Goal: Task Accomplishment & Management: Manage account settings

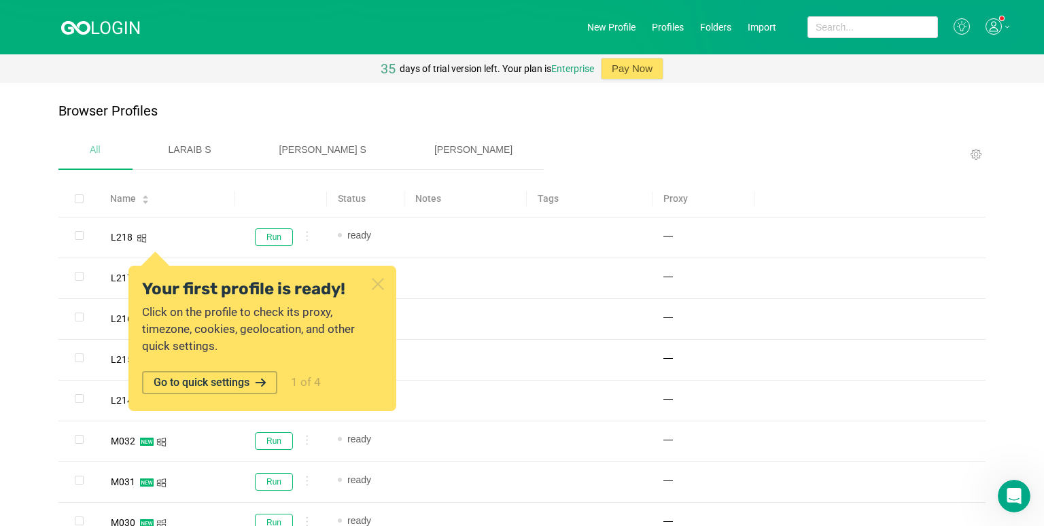
click at [434, 149] on span "[PERSON_NAME]" at bounding box center [473, 149] width 78 height 11
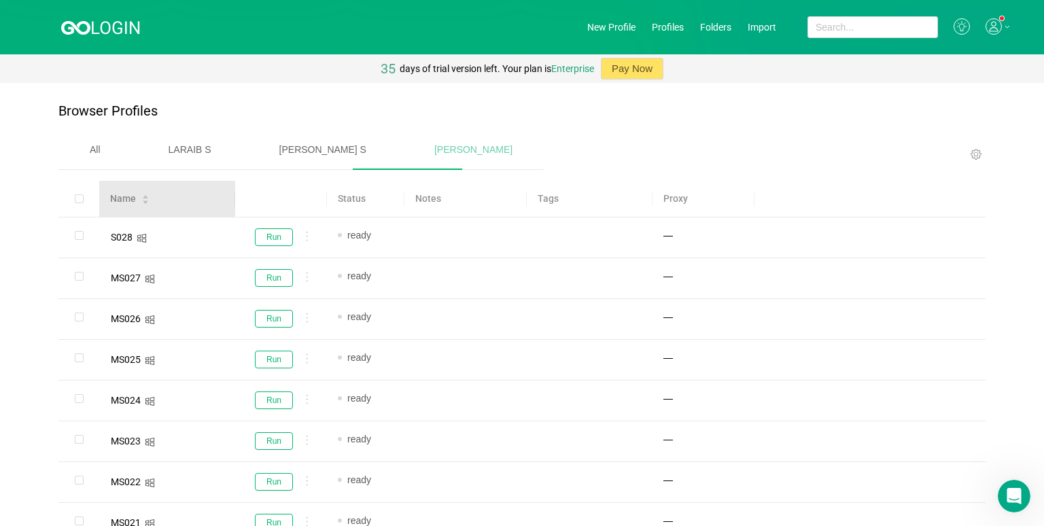
click at [135, 196] on div "Name" at bounding box center [123, 199] width 26 height 14
click at [815, 500] on icon "Open Intercom Messenger" at bounding box center [1012, 494] width 22 height 22
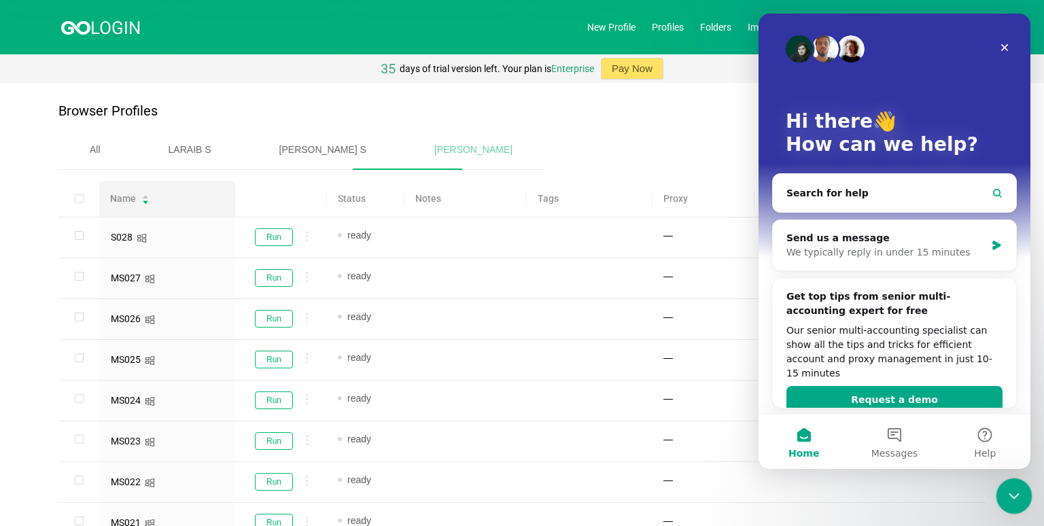
click at [815, 503] on div "Close Intercom Messenger" at bounding box center [1011, 494] width 33 height 33
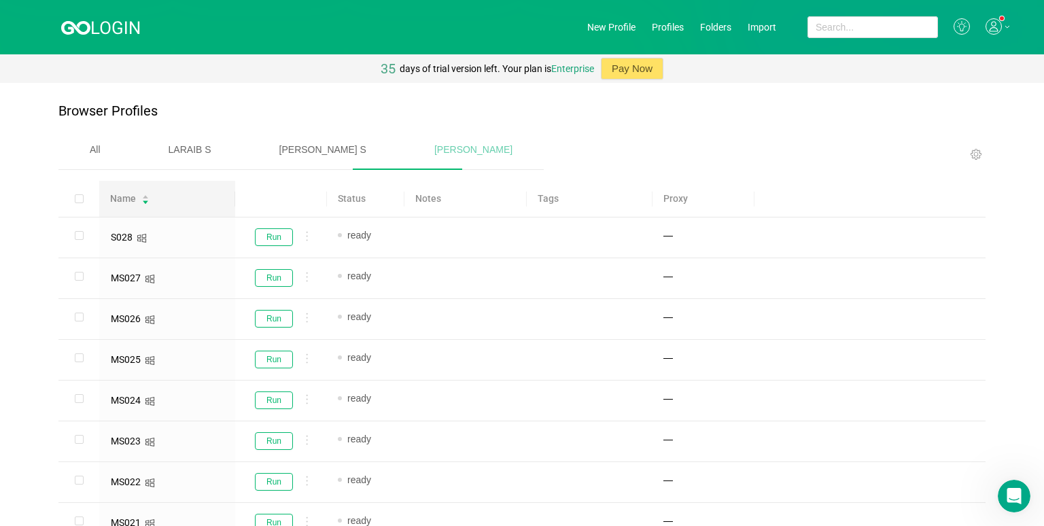
click at [815, 25] on icon at bounding box center [1006, 26] width 5 height 3
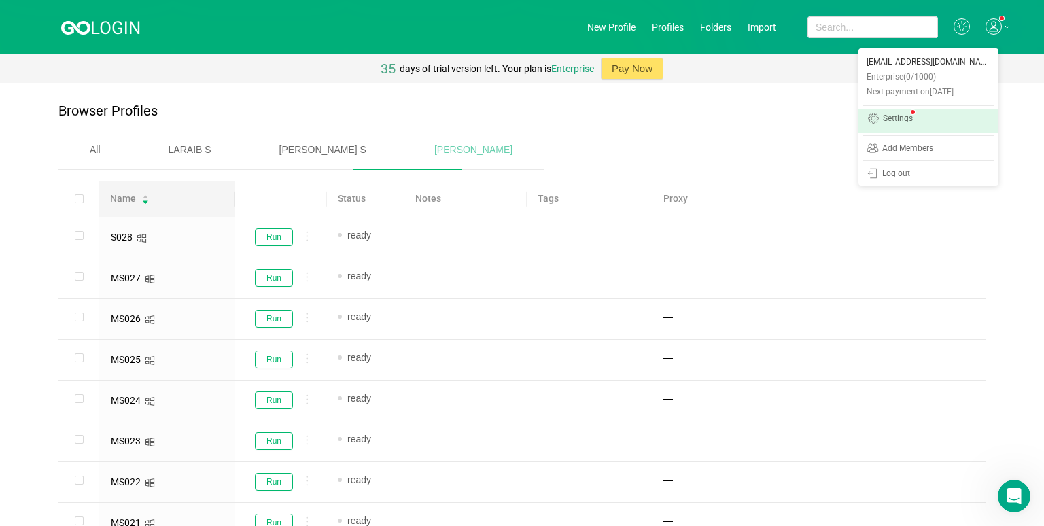
click at [815, 118] on link "Settings" at bounding box center [928, 121] width 140 height 24
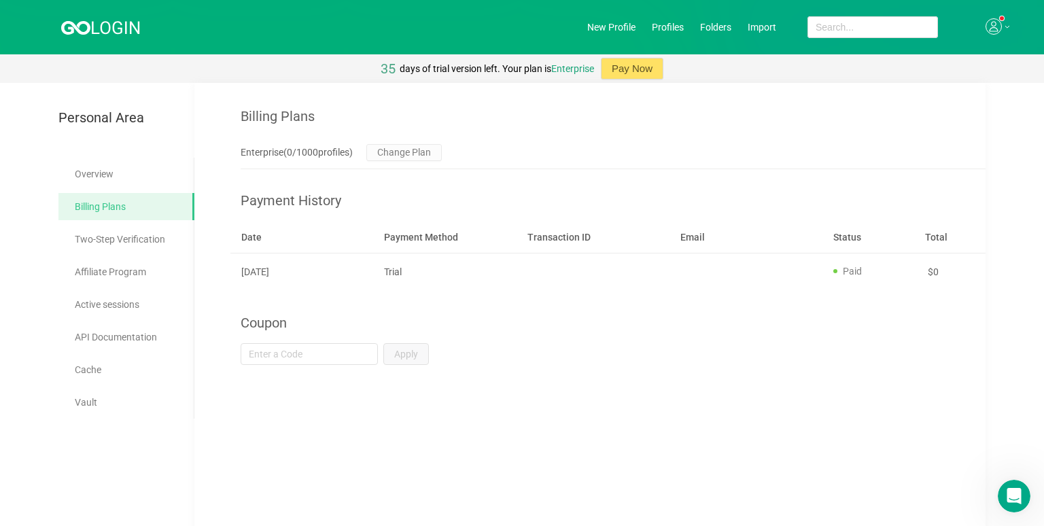
drag, startPoint x: 18, startPoint y: 0, endPoint x: 136, endPoint y: 25, distance: 120.2
click at [136, 25] on icon at bounding box center [101, 26] width 80 height 17
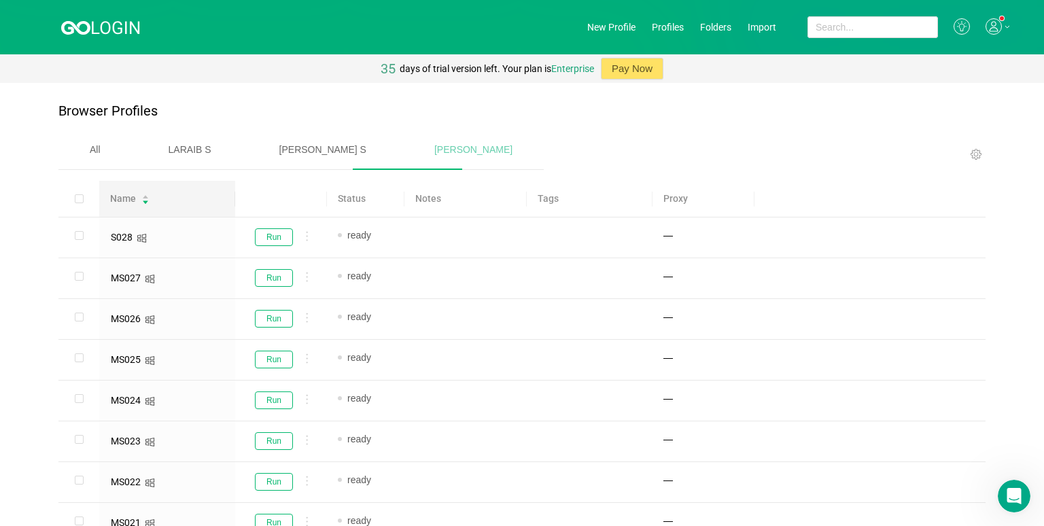
click at [285, 27] on div at bounding box center [324, 31] width 526 height 43
click at [527, 68] on div "days of trial version left. Your plan is Enterprise" at bounding box center [497, 68] width 194 height 29
click at [147, 199] on icon "icon: caret-down" at bounding box center [145, 201] width 7 height 7
click at [815, 151] on icon at bounding box center [976, 154] width 14 height 13
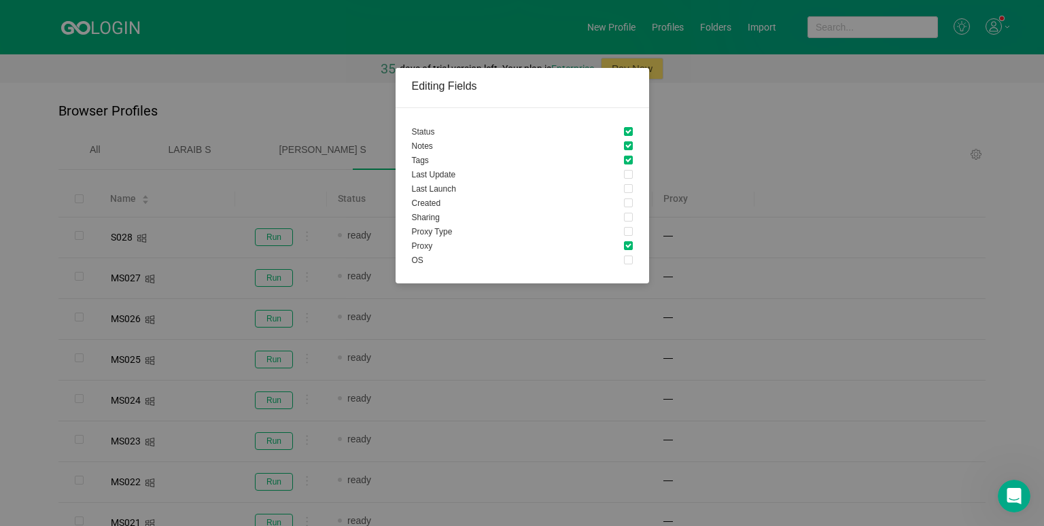
click at [314, 199] on div "Editing Fields Status Notes Tags Last Update Last Launch Created Sharing Proxy …" at bounding box center [522, 263] width 1044 height 526
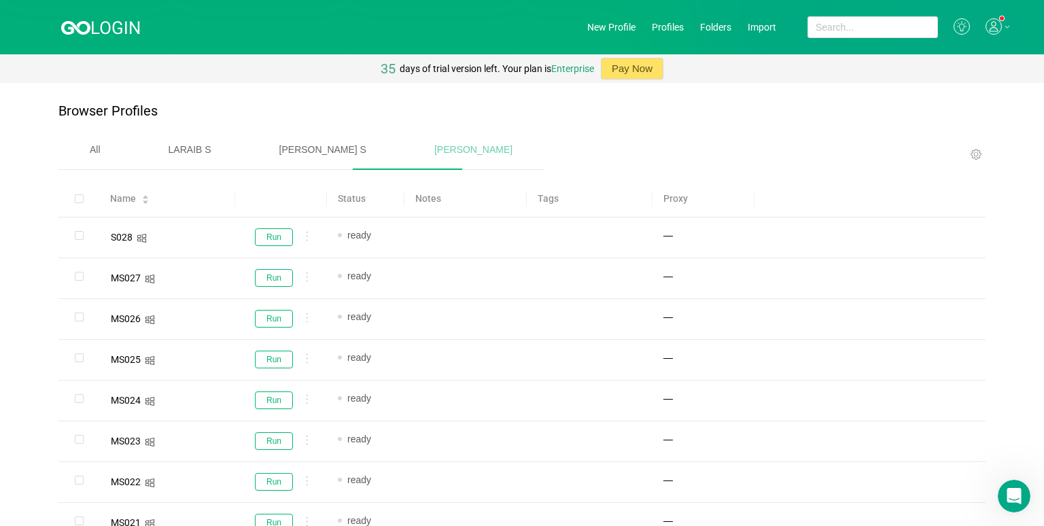
click at [101, 160] on div "All" at bounding box center [94, 149] width 73 height 35
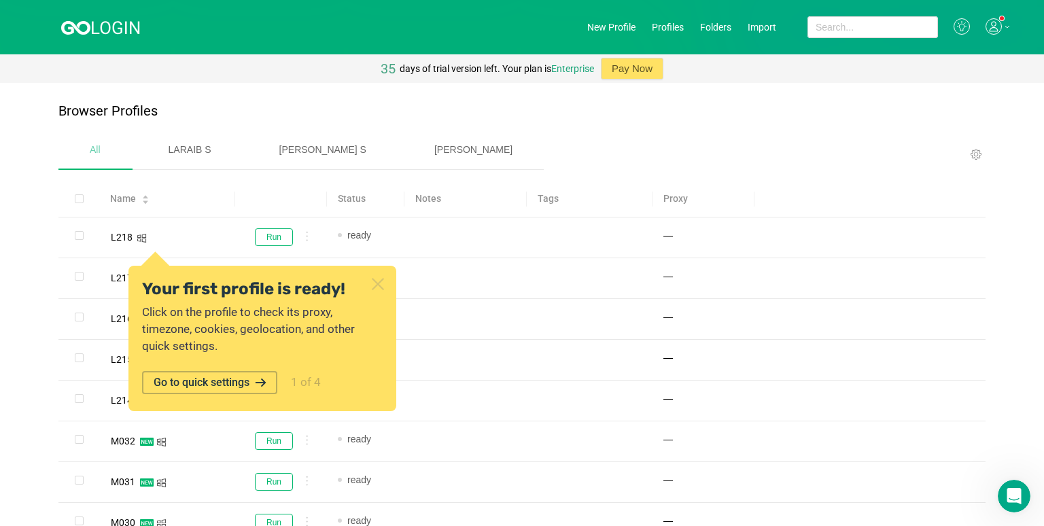
click at [434, 151] on span "[PERSON_NAME]" at bounding box center [473, 149] width 78 height 11
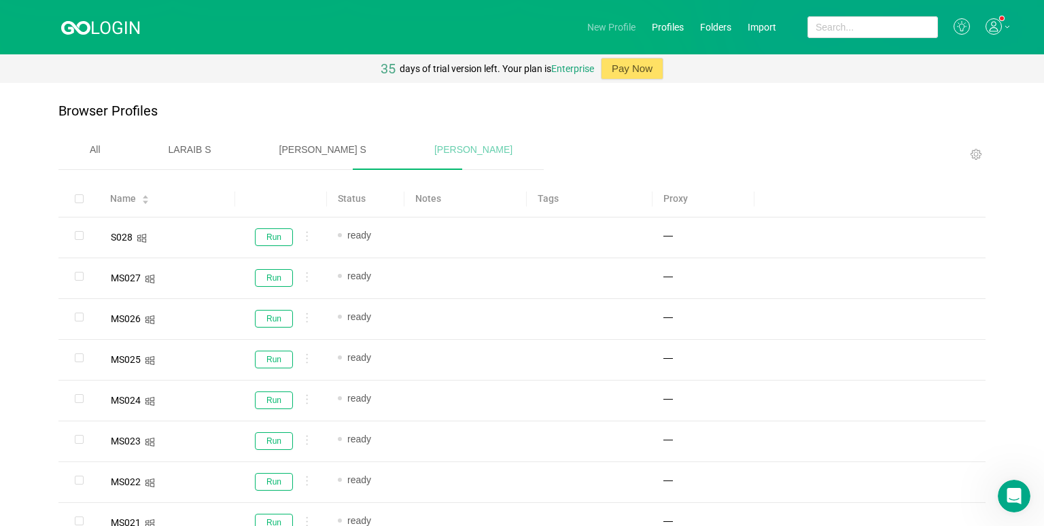
click at [591, 24] on link "New Profile" at bounding box center [611, 27] width 48 height 11
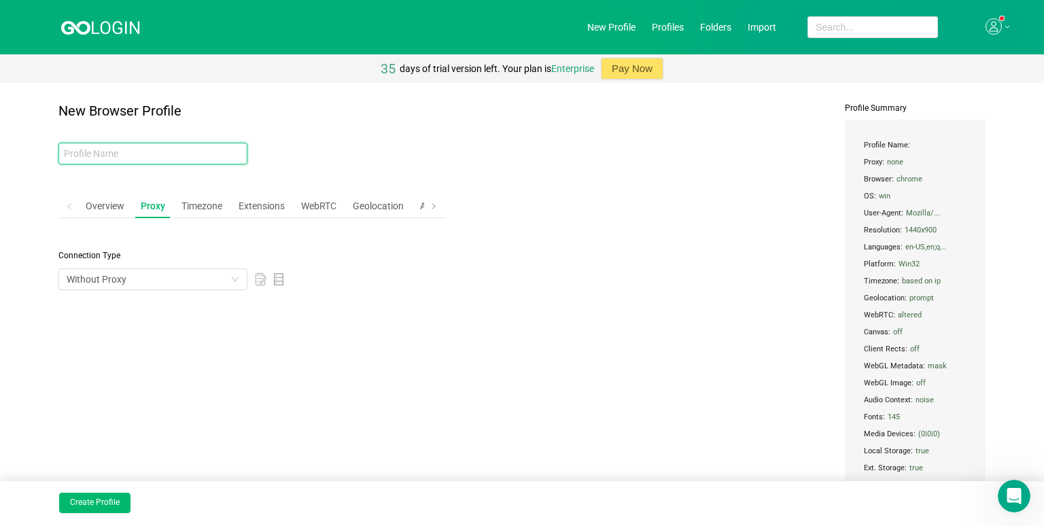
click at [181, 159] on input "text" at bounding box center [152, 154] width 189 height 22
type input "m"
type input "MS029"
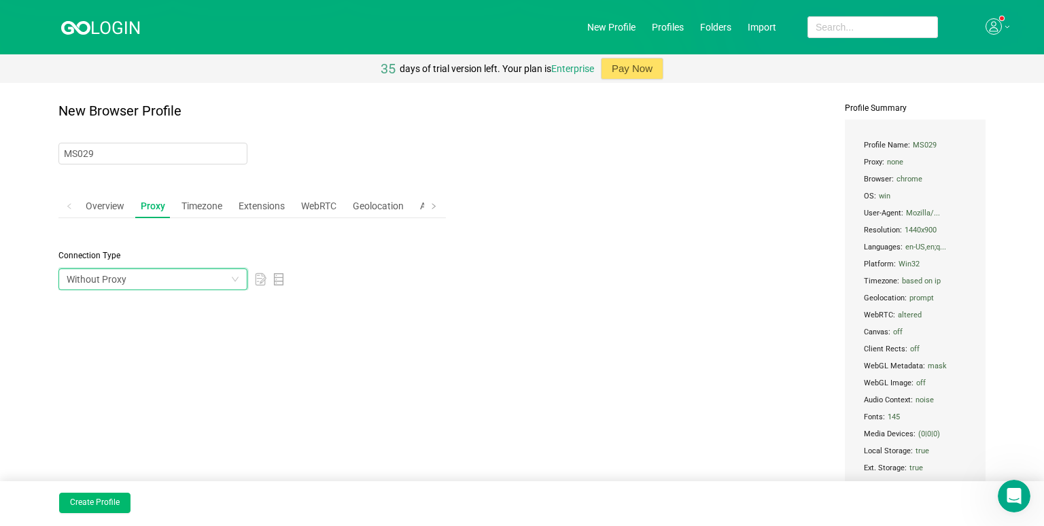
click at [152, 277] on div "Without Proxy" at bounding box center [149, 279] width 164 height 20
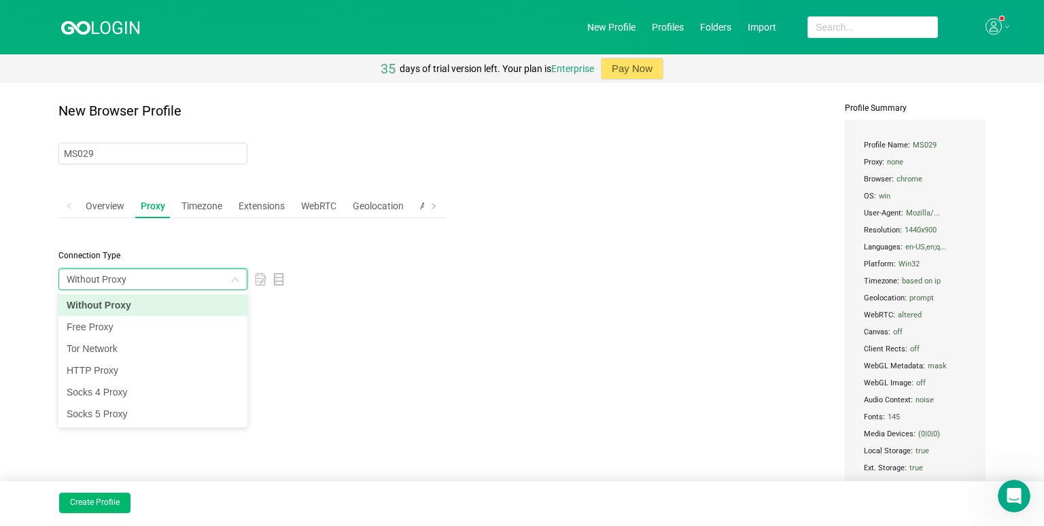
click at [152, 277] on div "Without Proxy" at bounding box center [149, 279] width 164 height 20
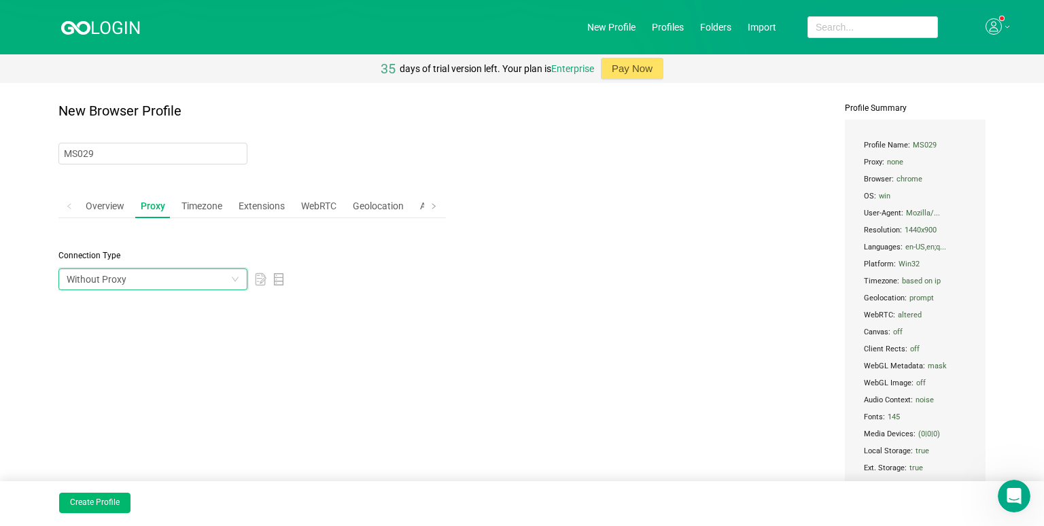
click at [152, 279] on div "Without Proxy" at bounding box center [149, 279] width 164 height 20
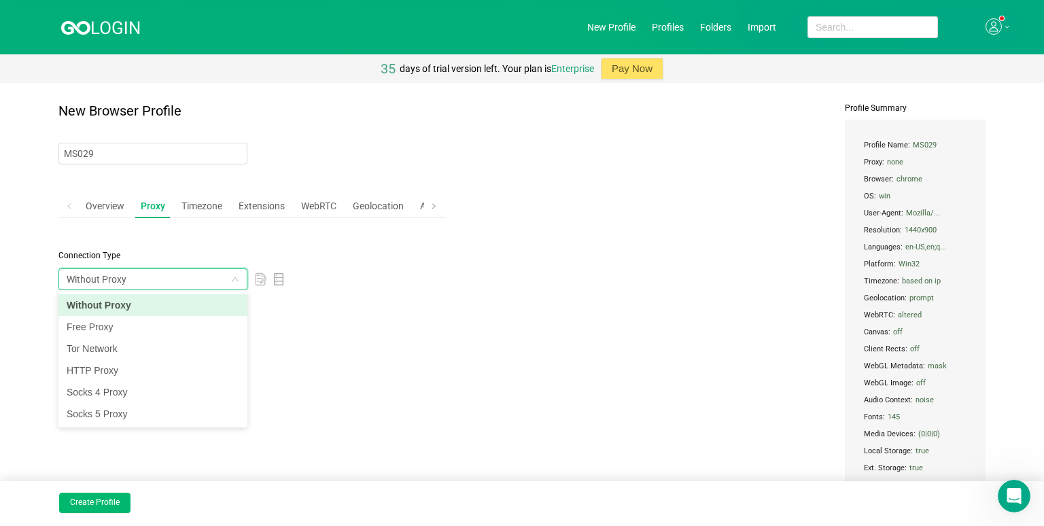
click at [178, 243] on div "Connection Type Without Proxy" at bounding box center [251, 259] width 387 height 61
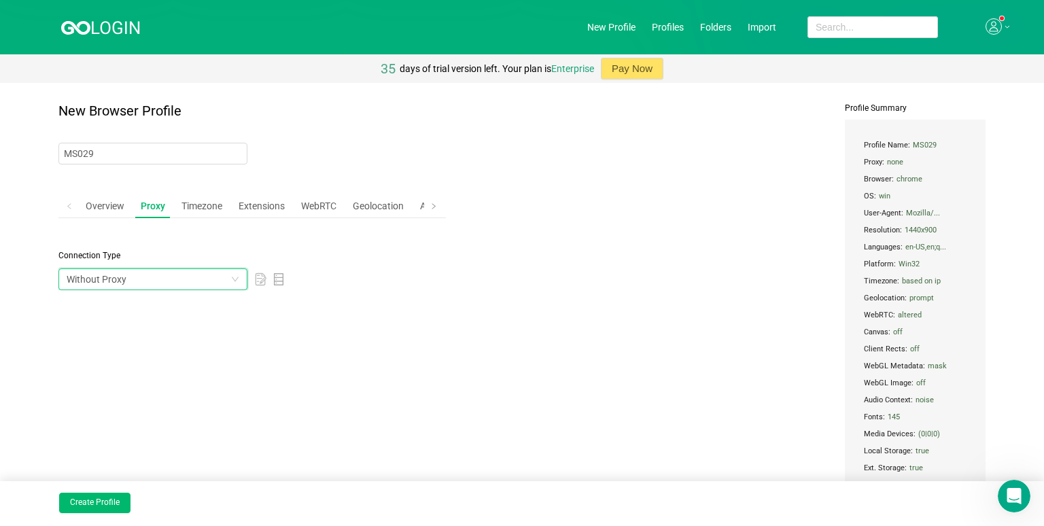
click at [112, 285] on div "Without Proxy" at bounding box center [97, 279] width 60 height 20
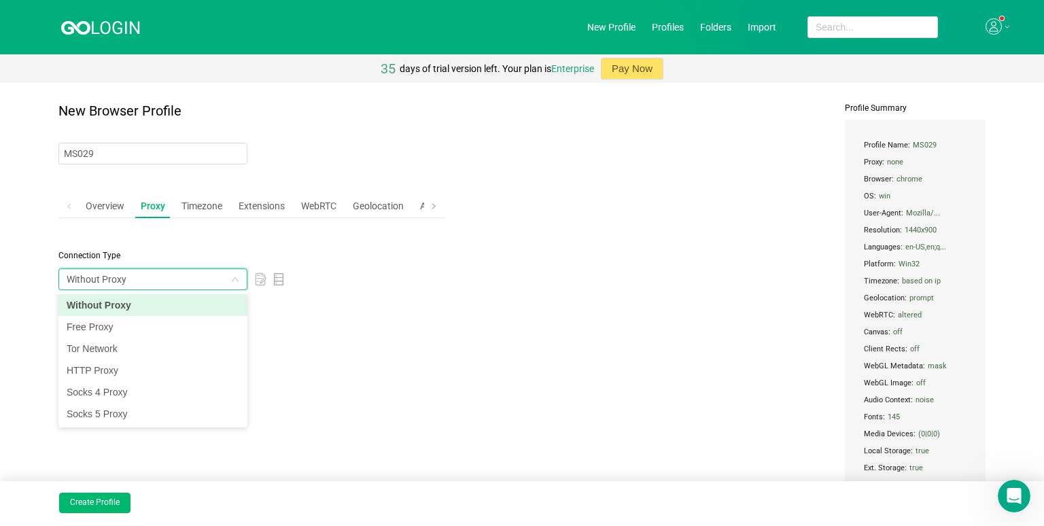
click at [107, 304] on li "Without Proxy" at bounding box center [152, 305] width 189 height 22
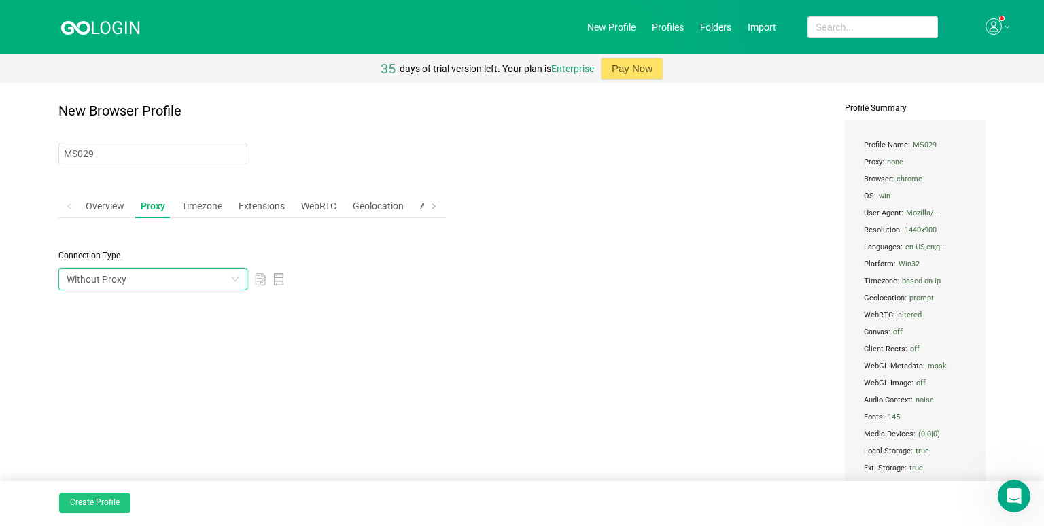
click at [124, 497] on button "Create Profile" at bounding box center [94, 503] width 71 height 20
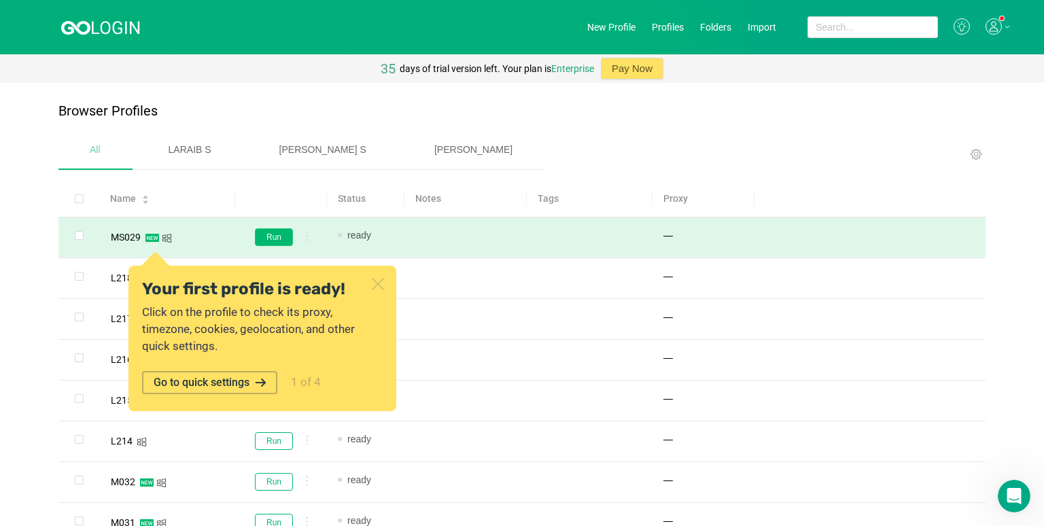
click at [263, 237] on button "Run" at bounding box center [274, 237] width 38 height 18
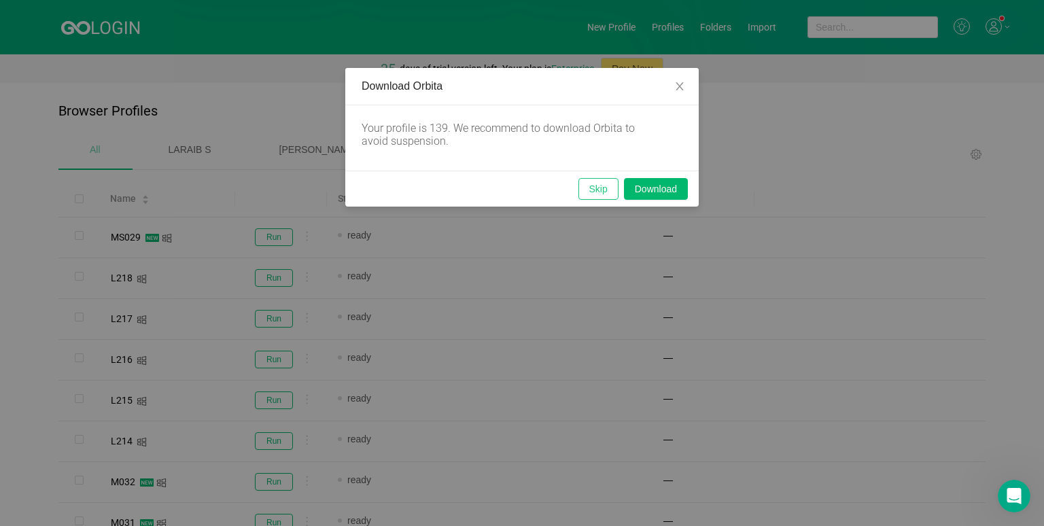
click at [599, 190] on button "Skip" at bounding box center [598, 189] width 40 height 22
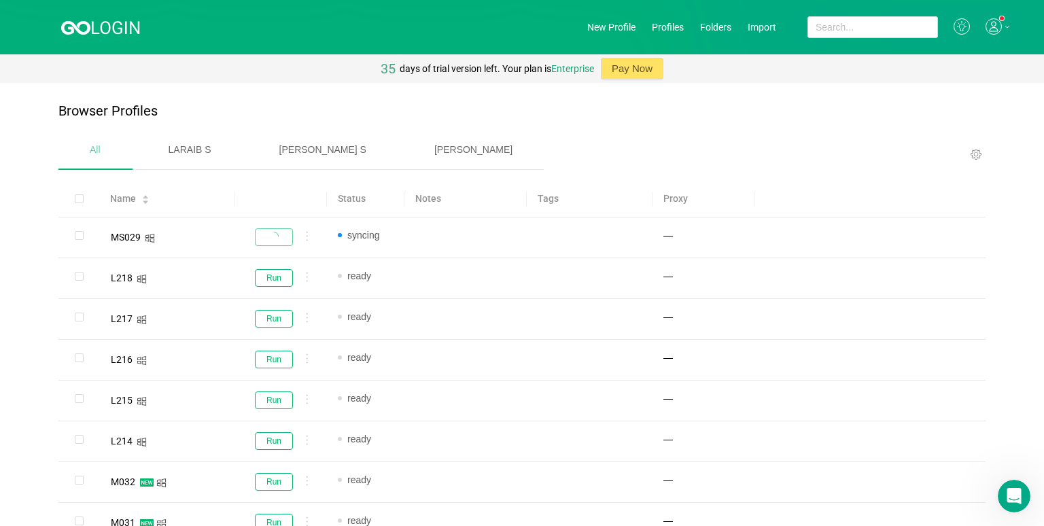
click at [434, 145] on span "[PERSON_NAME]" at bounding box center [473, 149] width 78 height 11
click at [94, 158] on div "All" at bounding box center [94, 149] width 73 height 35
click at [92, 33] on icon at bounding box center [116, 27] width 48 height 13
click at [815, 27] on icon at bounding box center [993, 26] width 16 height 16
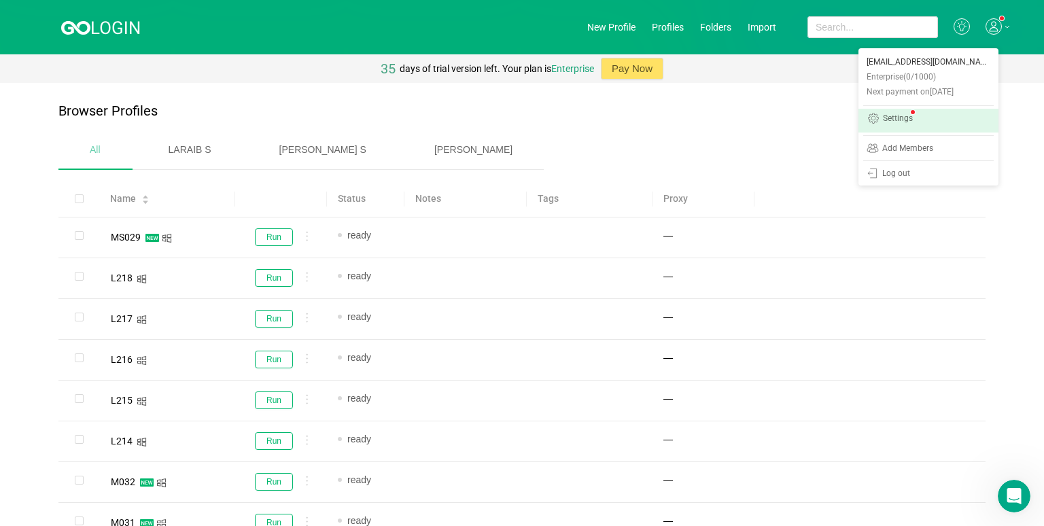
click at [815, 122] on div "Settings" at bounding box center [898, 119] width 30 height 11
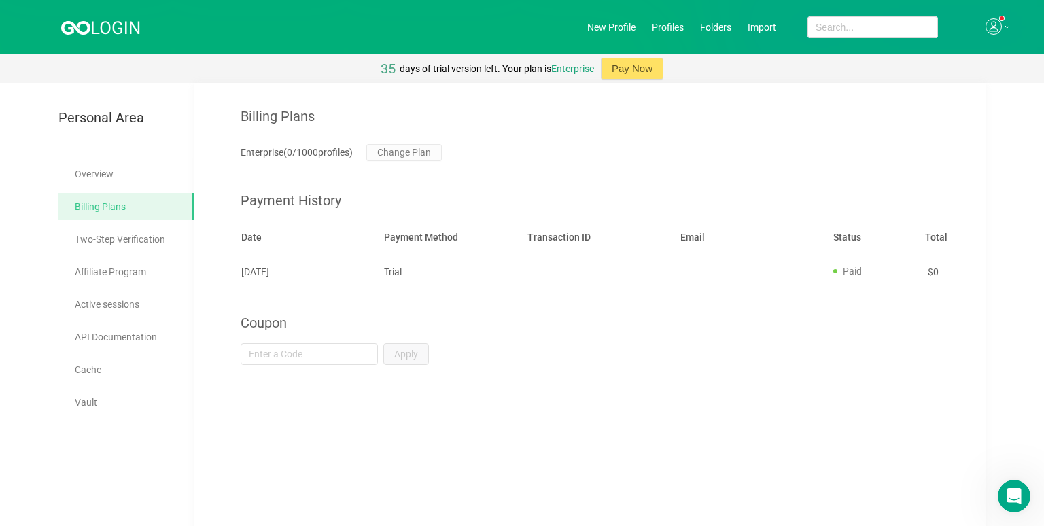
click at [97, 23] on icon at bounding box center [101, 26] width 80 height 17
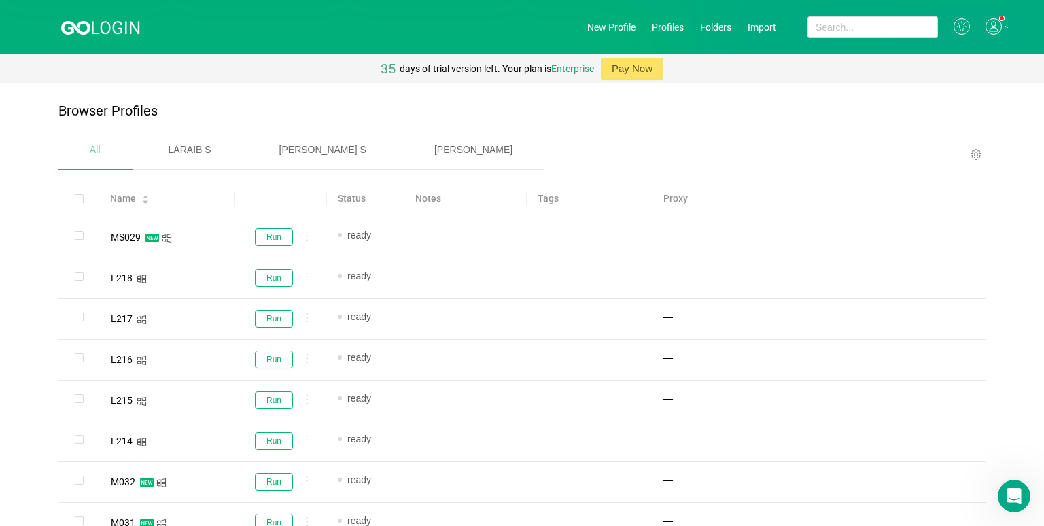
click at [370, 118] on div "Browser Profiles" at bounding box center [521, 117] width 927 height 29
click at [368, 106] on div "Browser Profiles" at bounding box center [521, 117] width 927 height 29
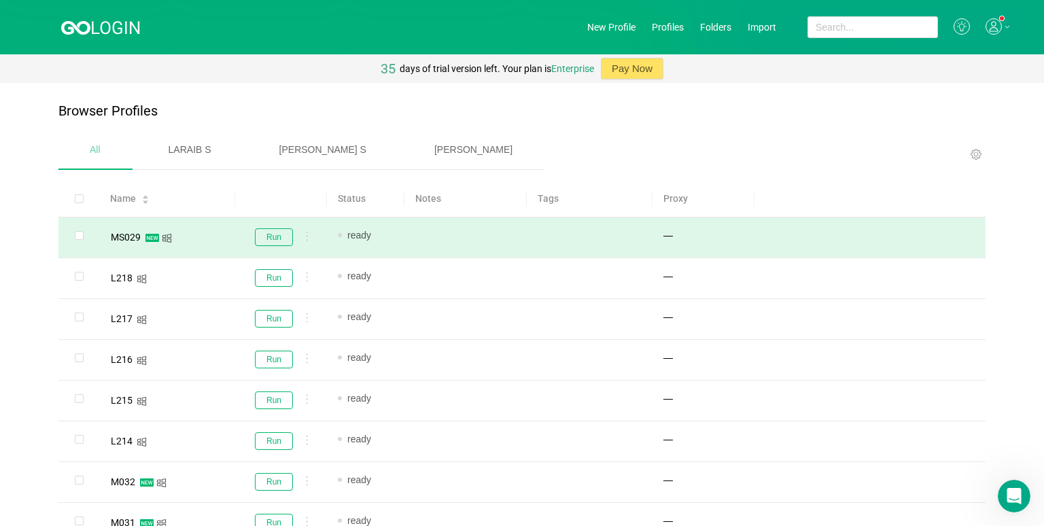
click at [306, 237] on icon at bounding box center [307, 236] width 2 height 10
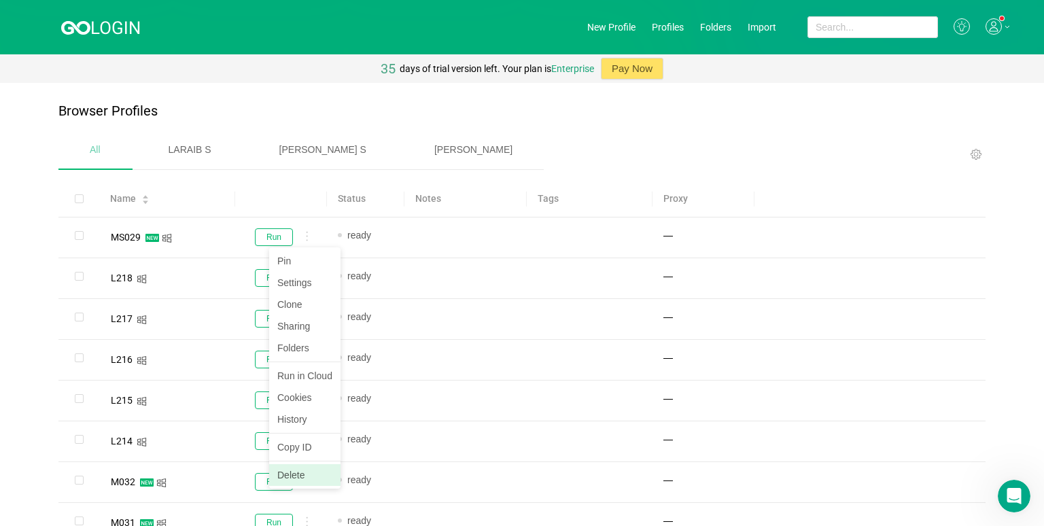
click at [306, 469] on li "Delete" at bounding box center [304, 475] width 71 height 22
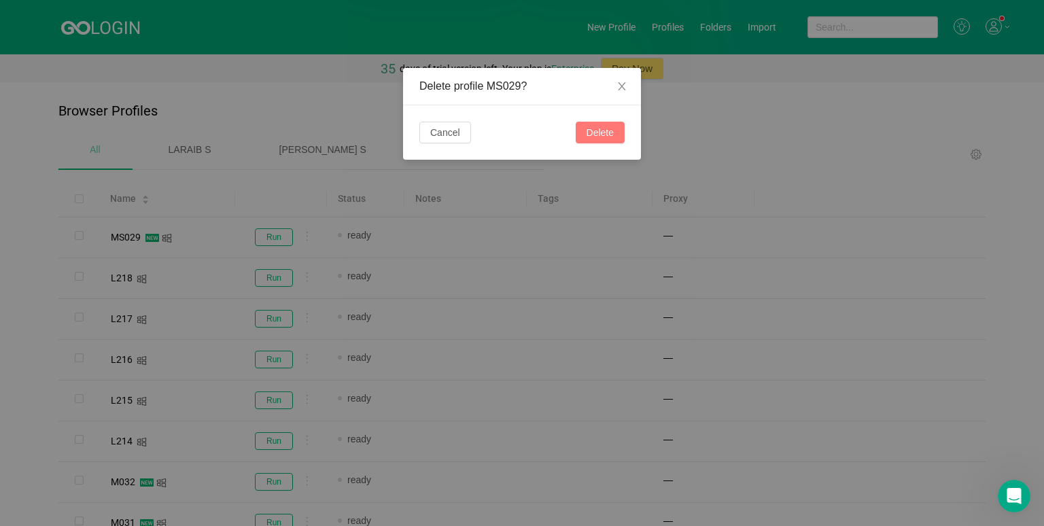
click at [583, 133] on button "Delete" at bounding box center [599, 133] width 49 height 22
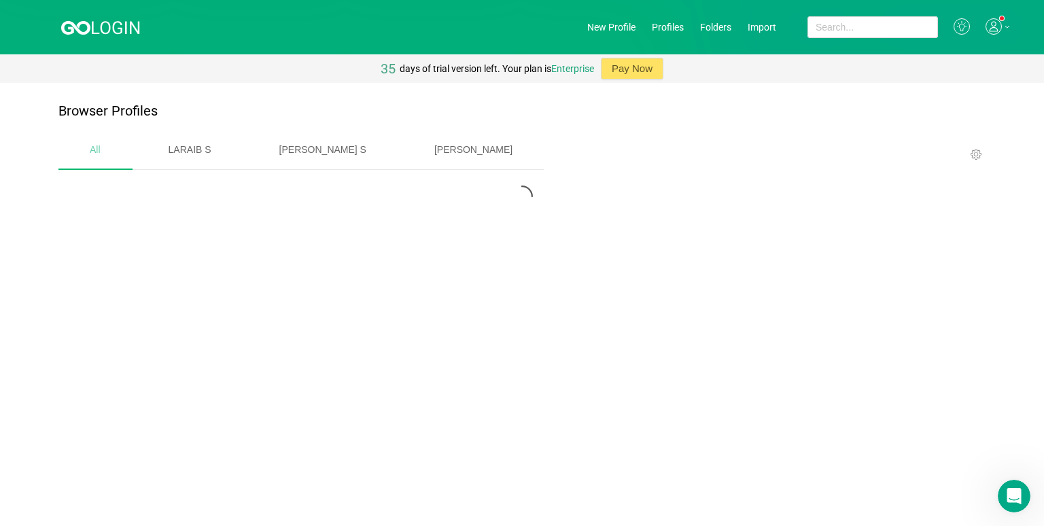
click at [403, 156] on div "[PERSON_NAME]" at bounding box center [473, 149] width 141 height 35
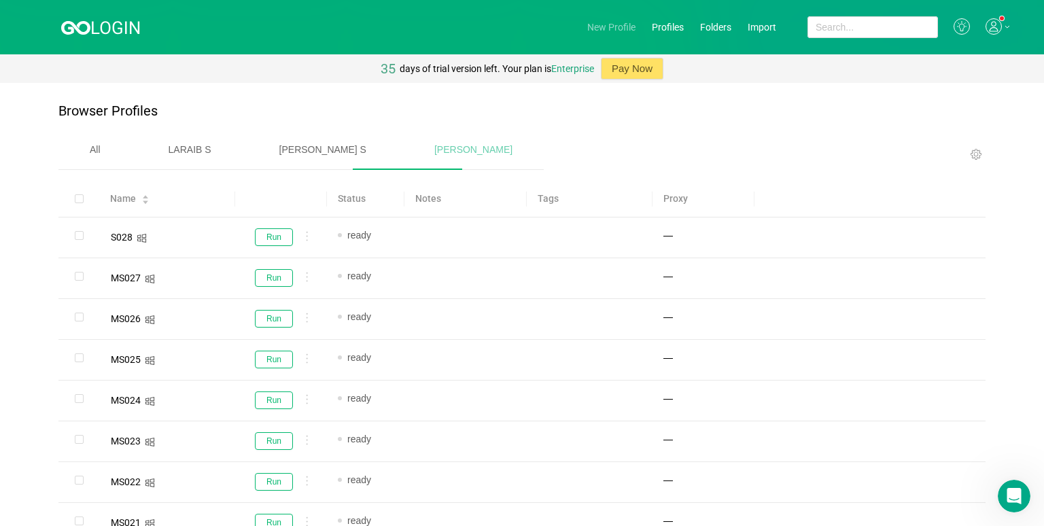
click at [616, 31] on link "New Profile" at bounding box center [611, 27] width 48 height 11
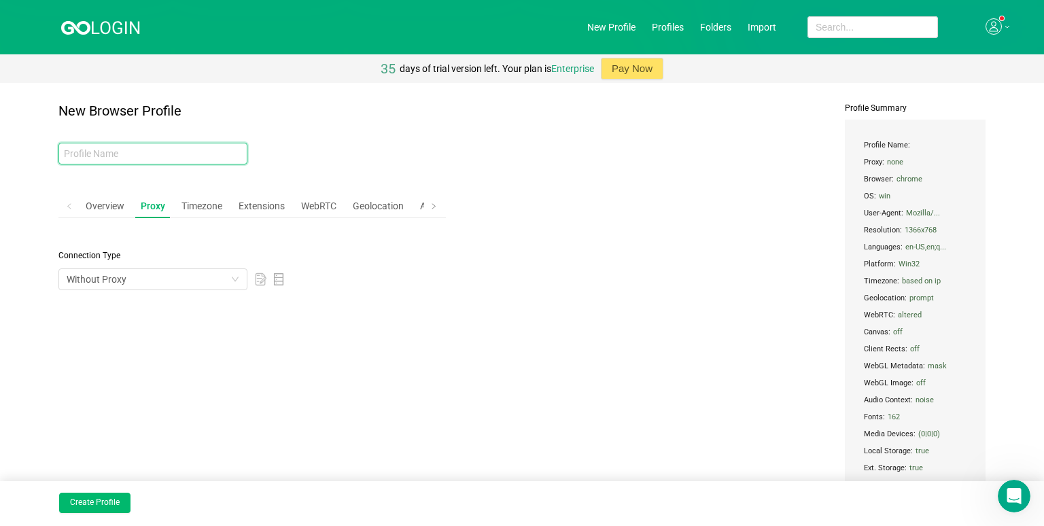
click at [146, 149] on input "text" at bounding box center [152, 154] width 189 height 22
type input "m"
type input "MS029"
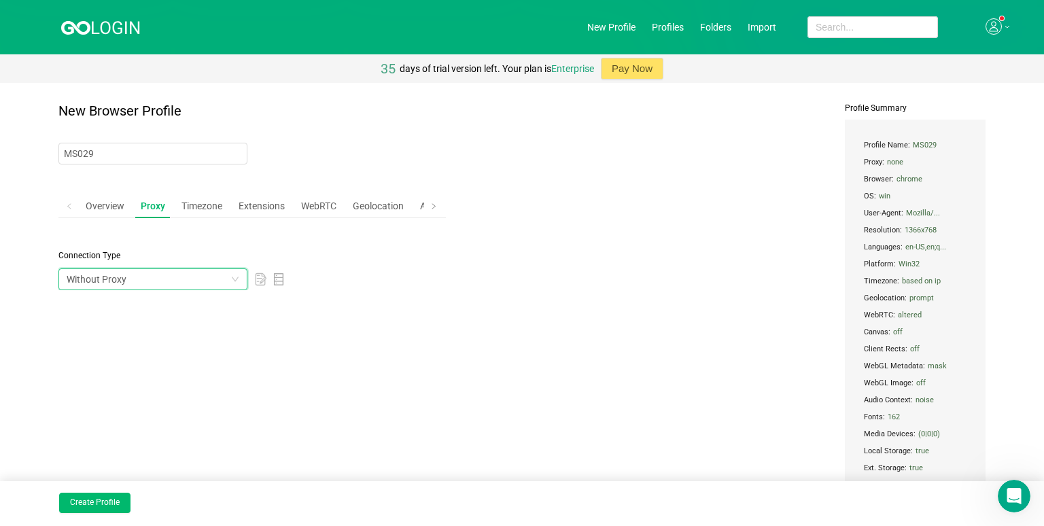
click at [162, 284] on div "Without Proxy" at bounding box center [149, 279] width 164 height 20
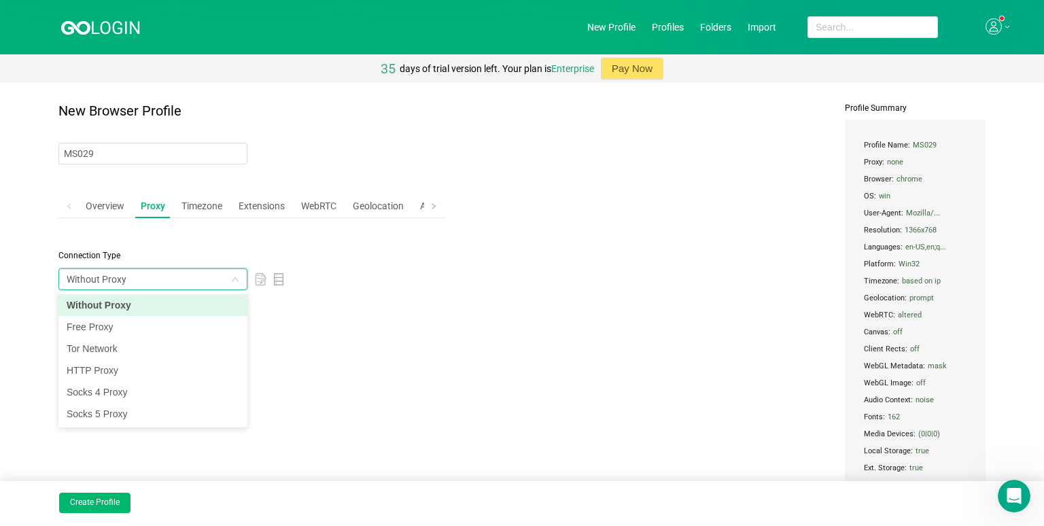
click at [162, 284] on div "Without Proxy" at bounding box center [149, 279] width 164 height 20
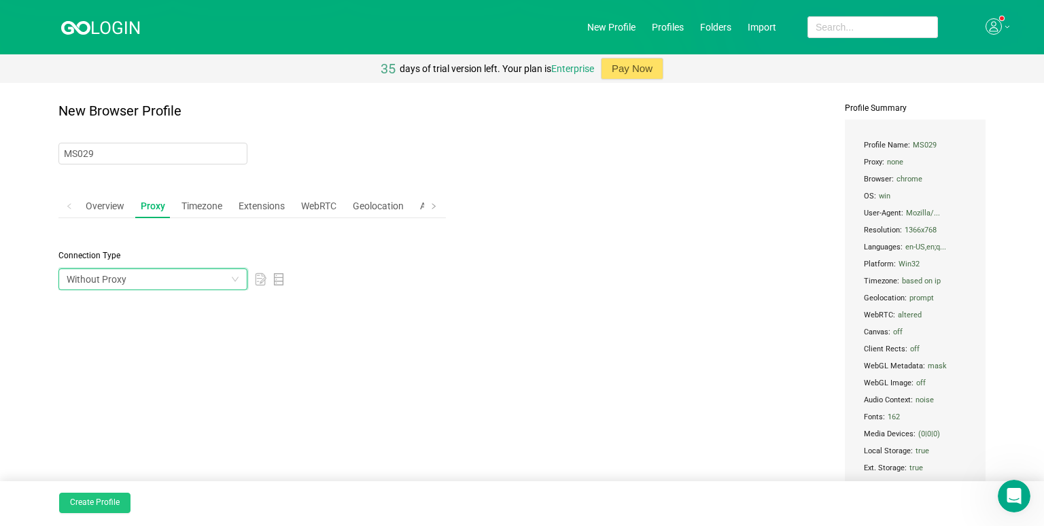
click at [108, 496] on button "Create Profile" at bounding box center [94, 503] width 71 height 20
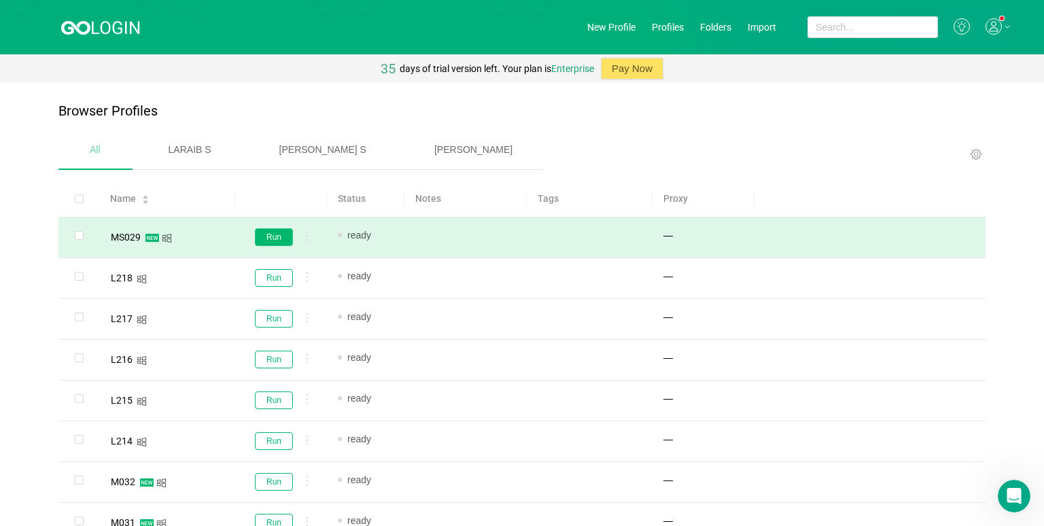
click at [272, 243] on button "Run" at bounding box center [274, 237] width 38 height 18
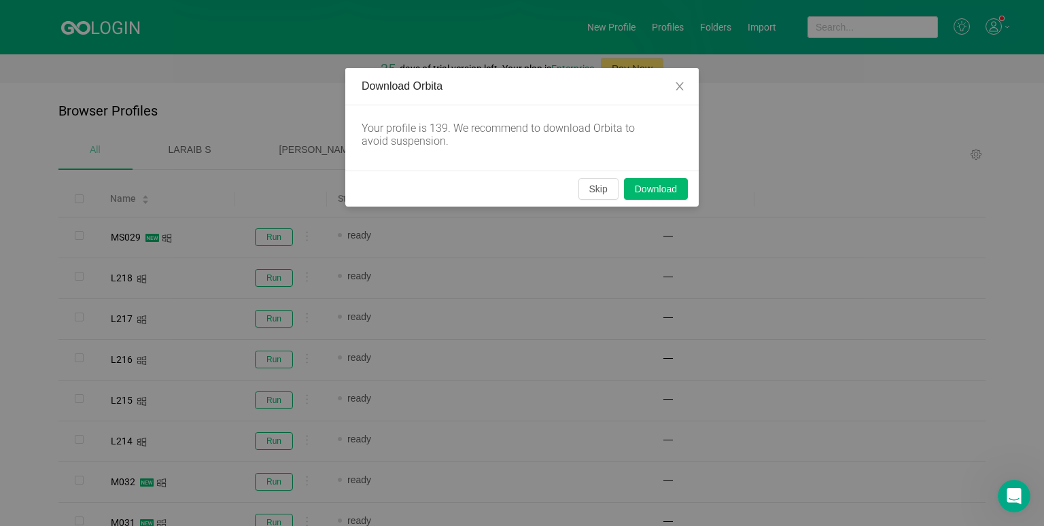
click at [699, 185] on div "Download Orbita Your profile is 139. We recommend to download Orbita to avoid s…" at bounding box center [522, 263] width 1044 height 526
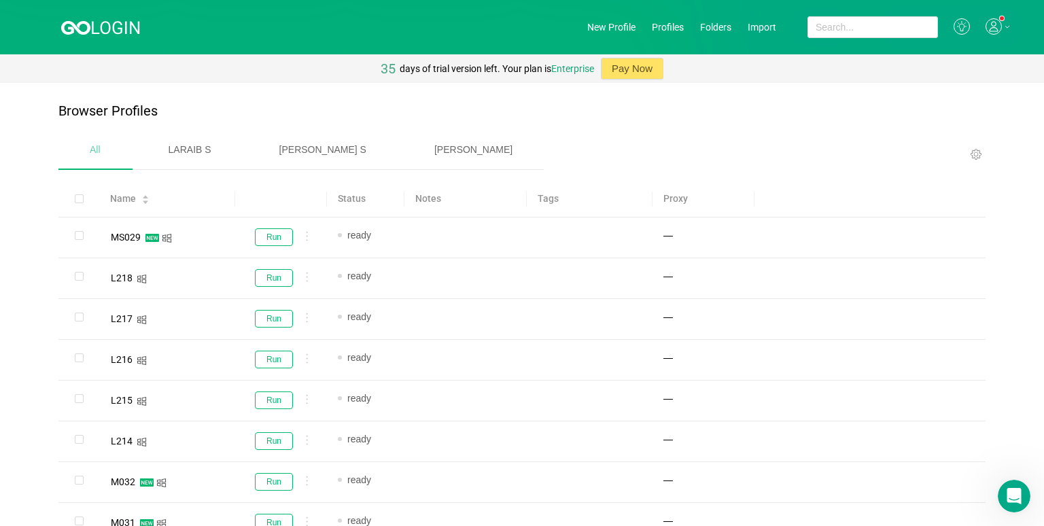
click at [676, 190] on body "New Profile Profiles Folders Import 35 days of trial version left. Your plan is…" at bounding box center [522, 263] width 1044 height 526
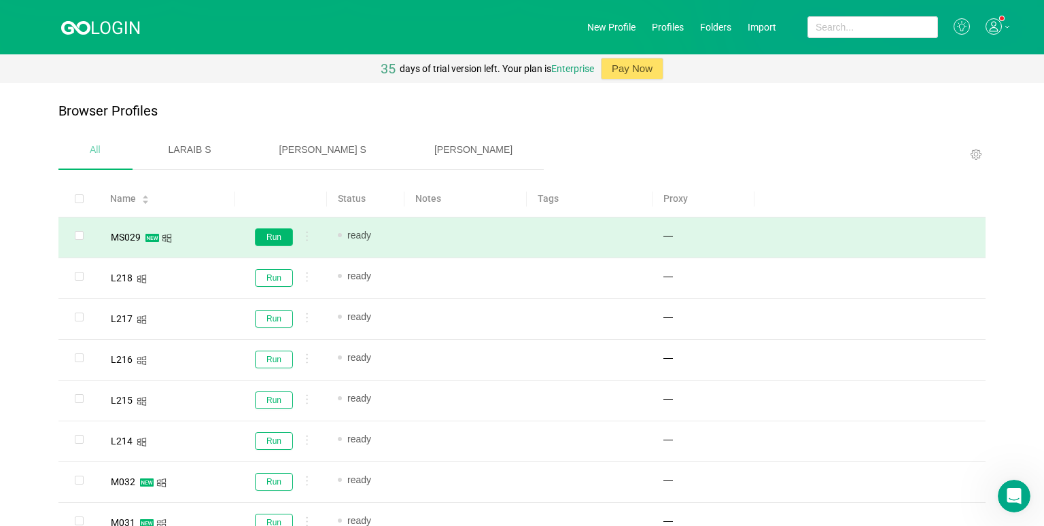
click at [279, 239] on button "Run" at bounding box center [274, 237] width 38 height 18
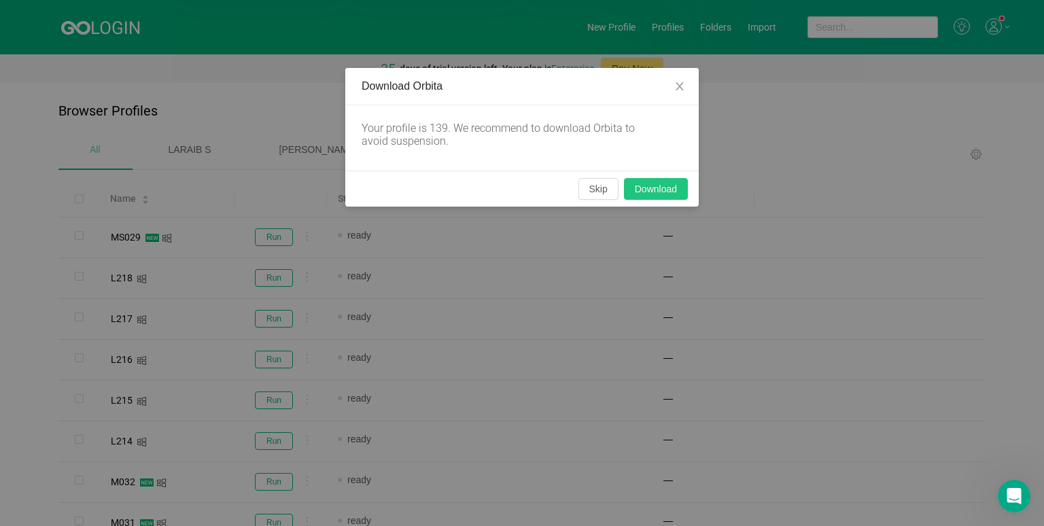
click at [645, 190] on button "Download" at bounding box center [656, 189] width 64 height 22
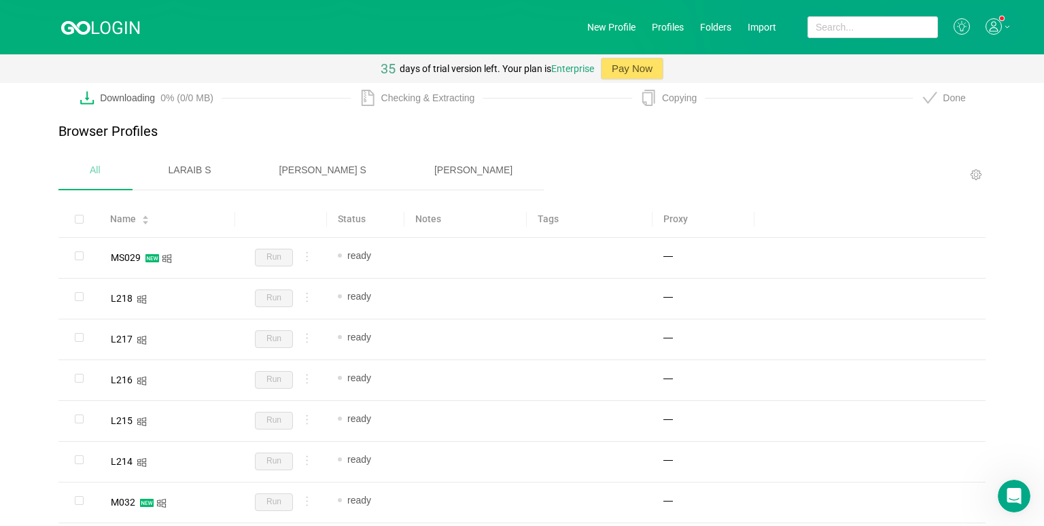
click at [86, 101] on icon "icon: download" at bounding box center [87, 98] width 16 height 16
click at [129, 103] on div "Downloading 0% (0/0 MB)" at bounding box center [161, 98] width 122 height 16
click at [184, 102] on div "0% (0/0 MB)" at bounding box center [186, 97] width 53 height 11
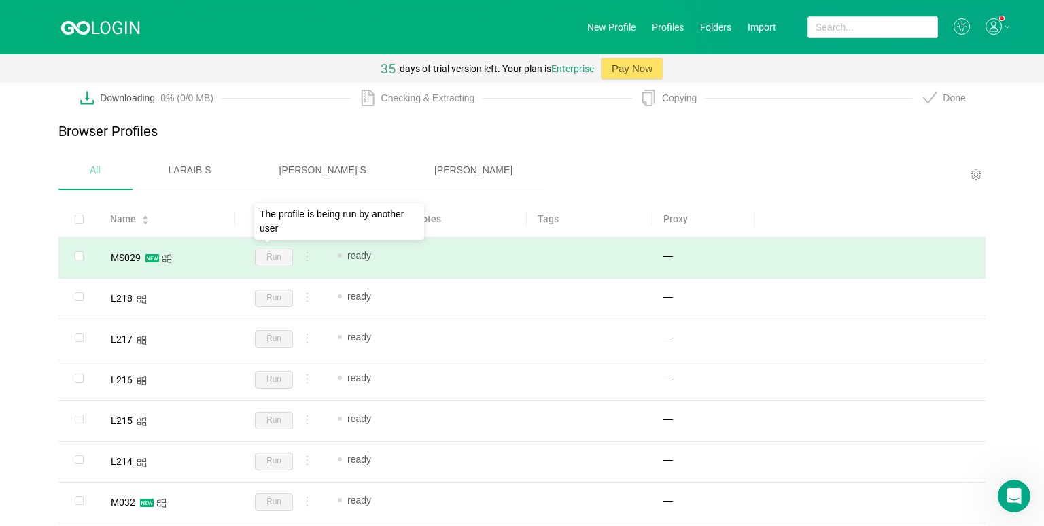
click at [280, 258] on span "Run" at bounding box center [274, 258] width 38 height 18
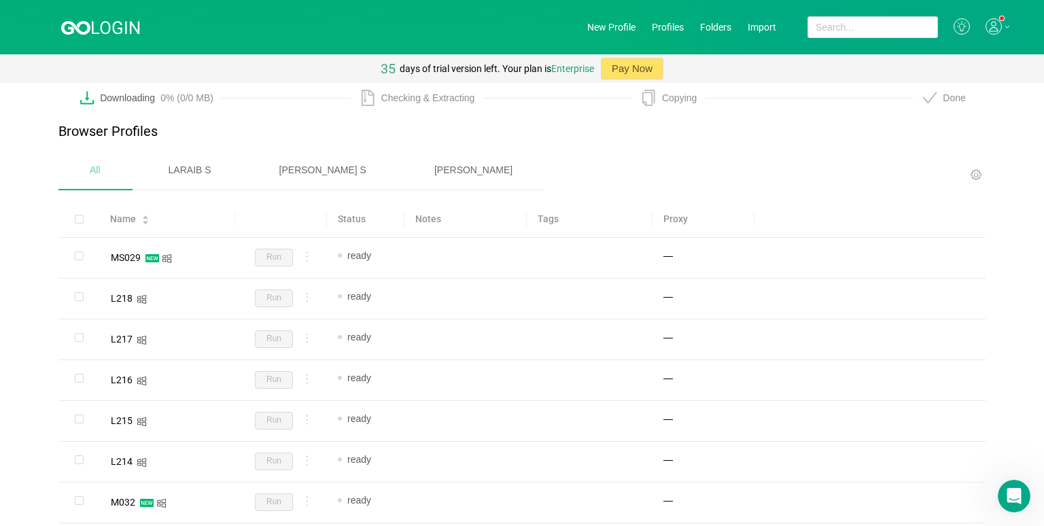
click at [434, 164] on span "[PERSON_NAME]" at bounding box center [473, 169] width 78 height 11
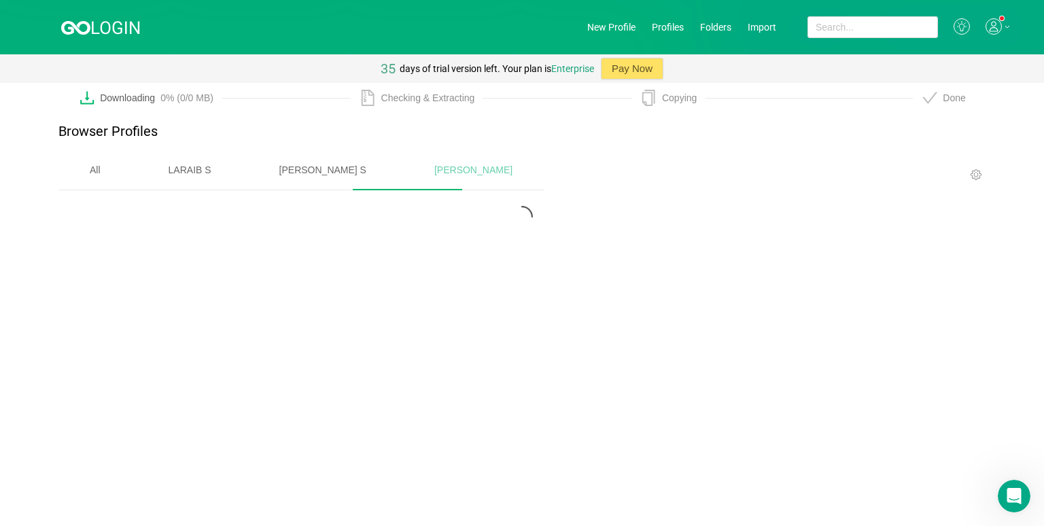
click at [63, 173] on div "All" at bounding box center [94, 170] width 73 height 35
click at [90, 175] on div "All" at bounding box center [94, 170] width 73 height 35
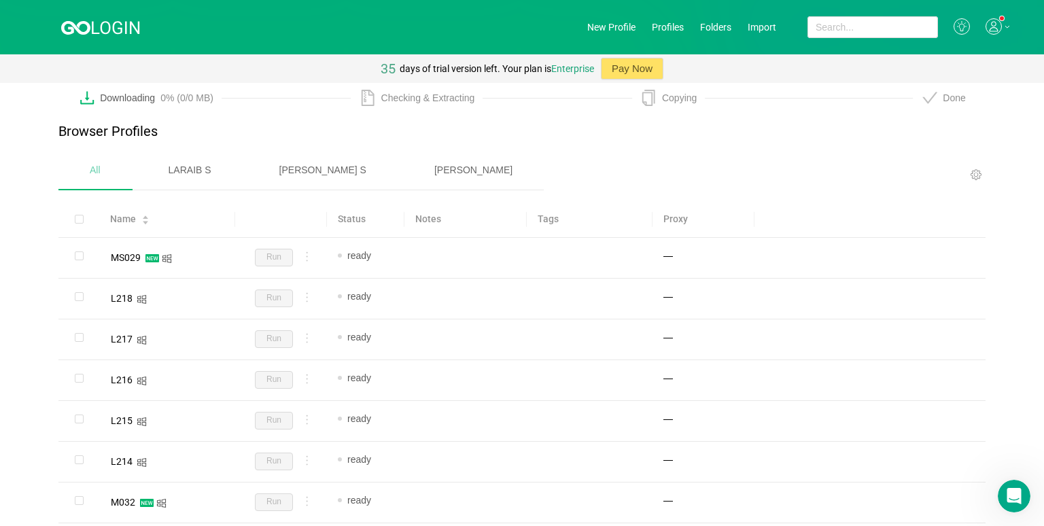
click at [403, 177] on div "[PERSON_NAME]" at bounding box center [473, 170] width 141 height 35
click at [100, 177] on div "All" at bounding box center [94, 170] width 73 height 35
click at [298, 489] on li "Delete" at bounding box center [304, 495] width 71 height 22
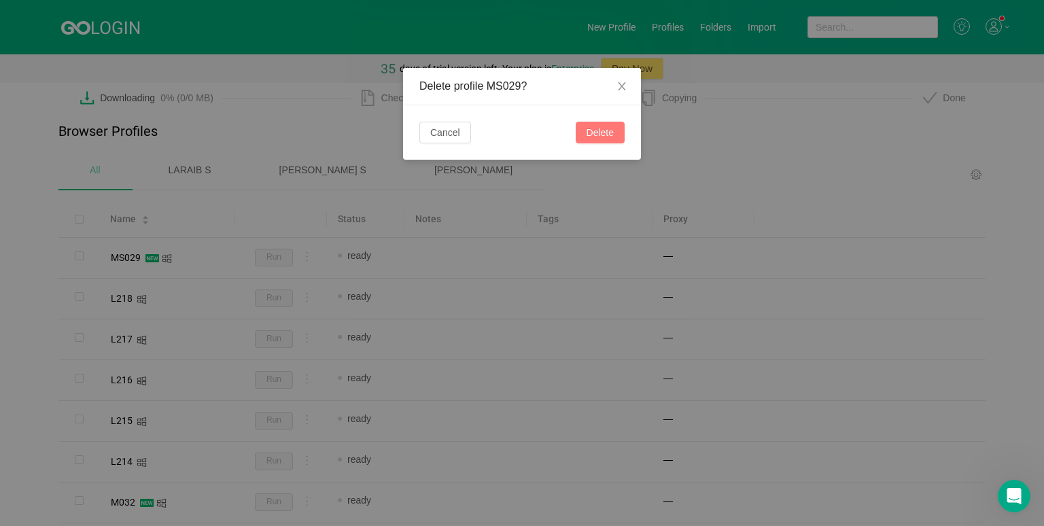
click at [601, 137] on button "Delete" at bounding box center [599, 133] width 49 height 22
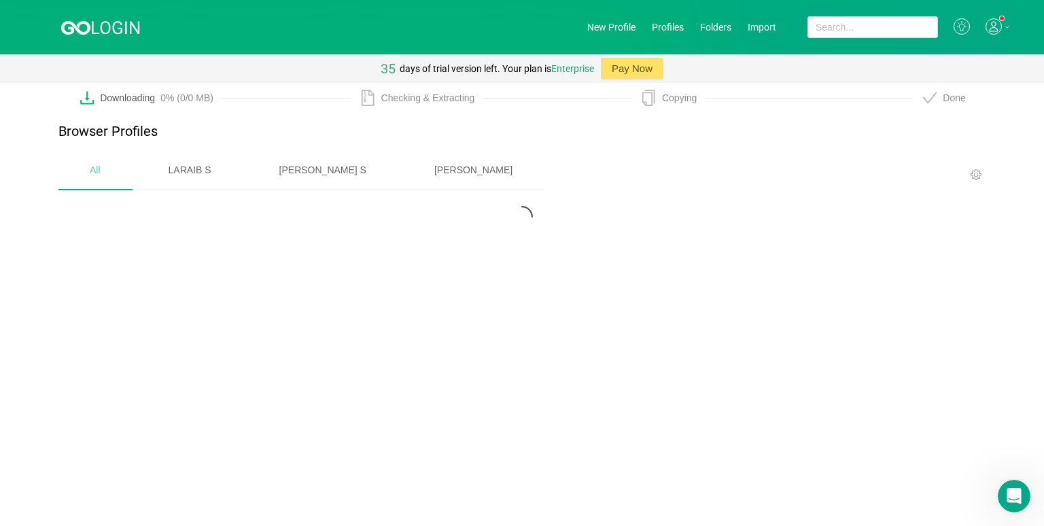
click at [434, 164] on span "[PERSON_NAME]" at bounding box center [473, 169] width 78 height 11
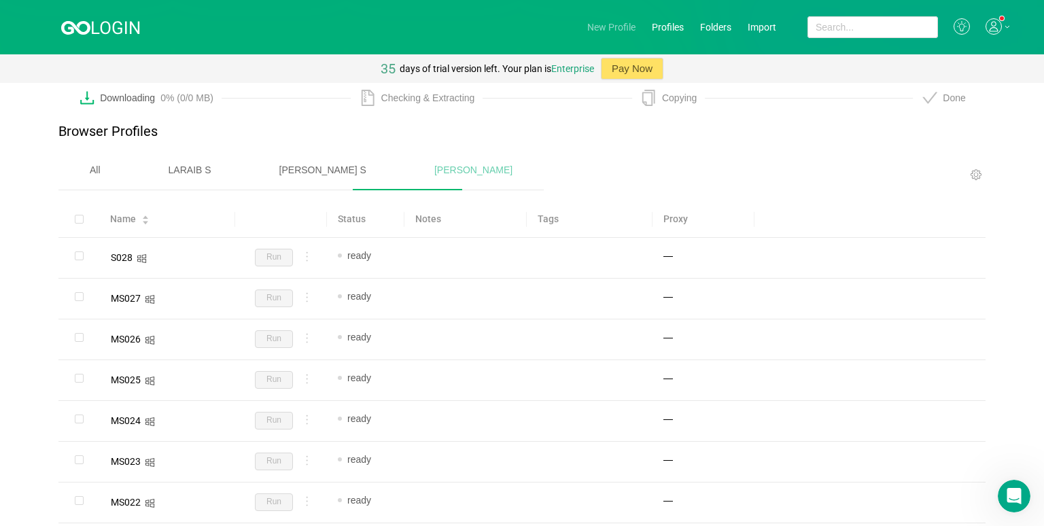
click at [607, 25] on link "New Profile" at bounding box center [611, 27] width 48 height 11
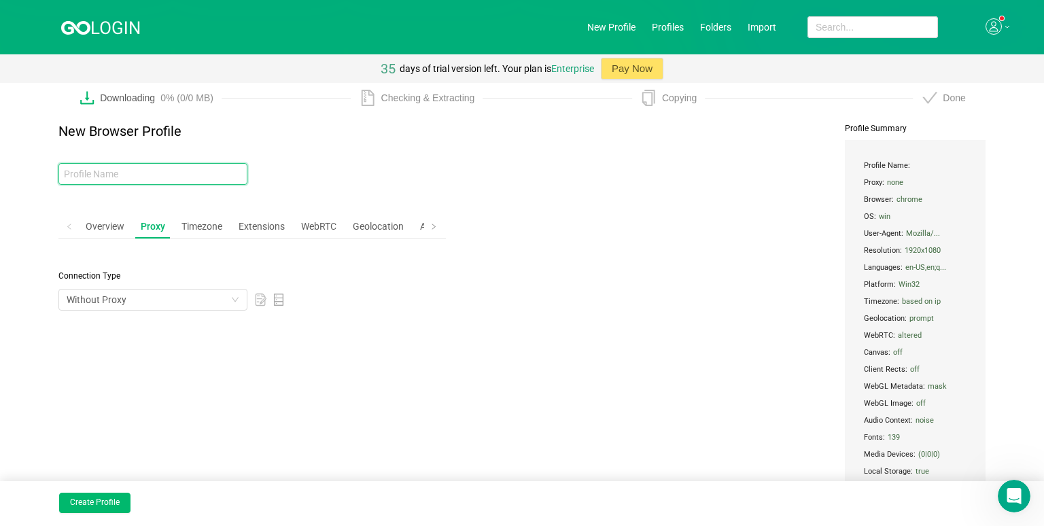
click at [183, 173] on input "text" at bounding box center [152, 174] width 189 height 22
type input "MS029"
click at [67, 511] on button "Create Profile" at bounding box center [94, 503] width 71 height 20
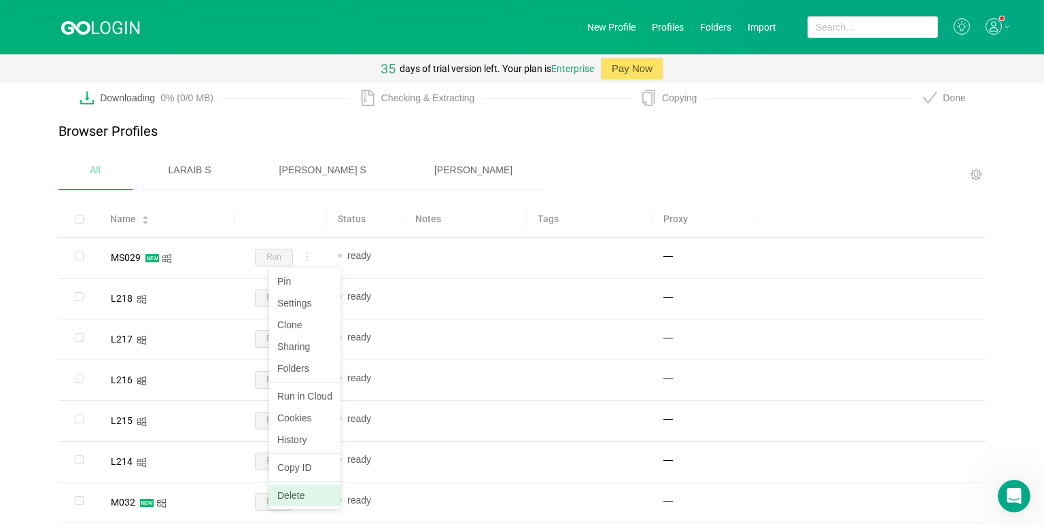
click at [296, 493] on li "Delete" at bounding box center [304, 495] width 71 height 22
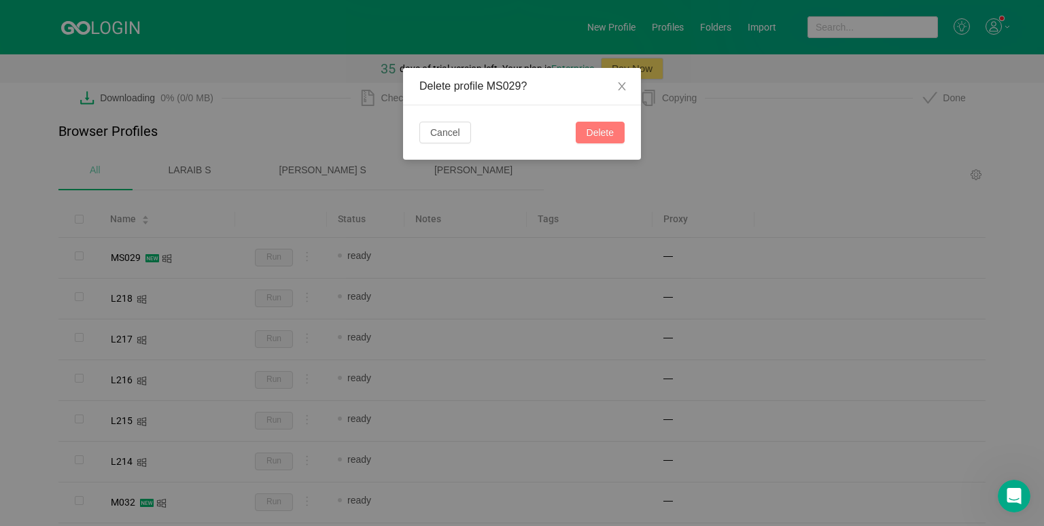
click at [593, 131] on button "Delete" at bounding box center [599, 133] width 49 height 22
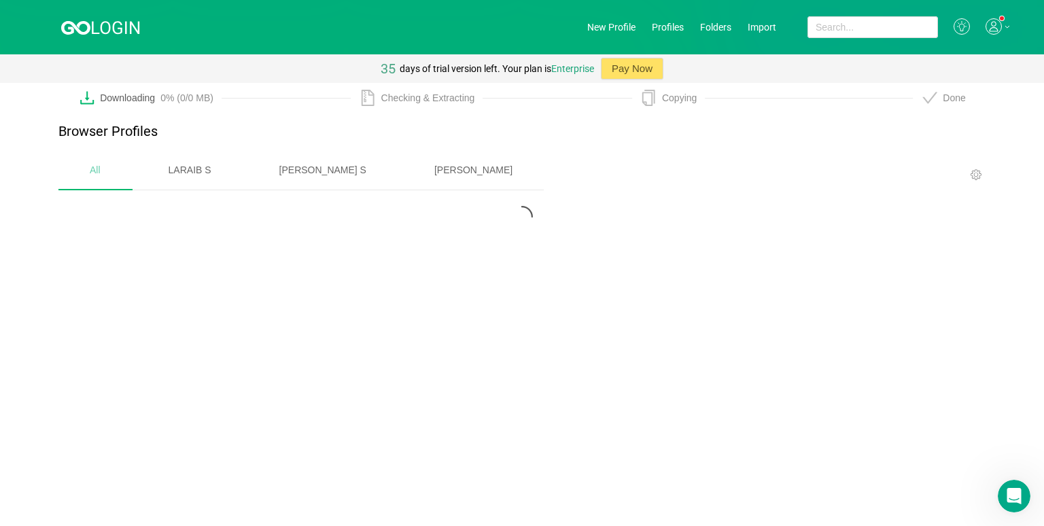
click at [403, 179] on div "[PERSON_NAME]" at bounding box center [473, 170] width 141 height 35
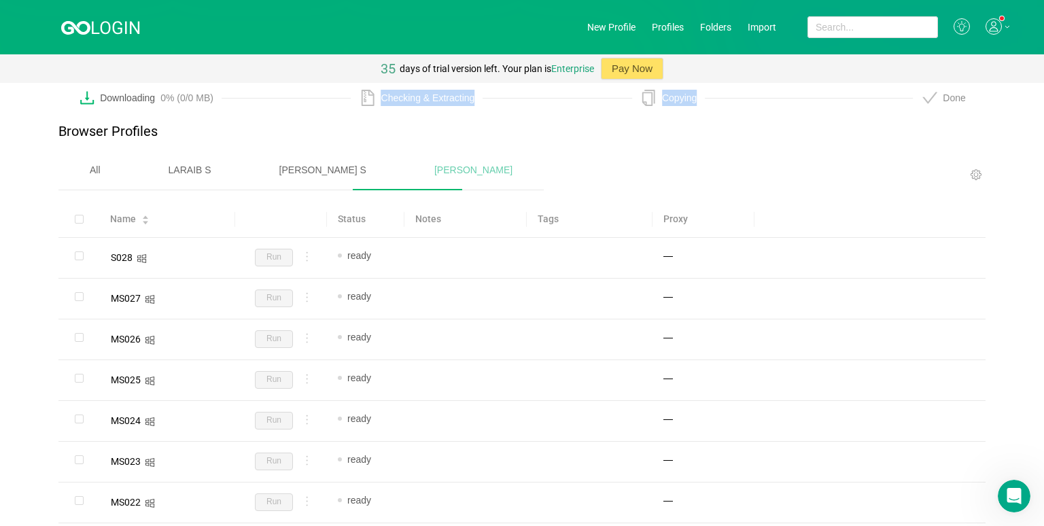
drag, startPoint x: 212, startPoint y: 92, endPoint x: 43, endPoint y: 92, distance: 168.5
click at [43, 92] on div "Downloading 0% (0/0 MB) Checking & Extracting Copying Done" at bounding box center [522, 93] width 1044 height 20
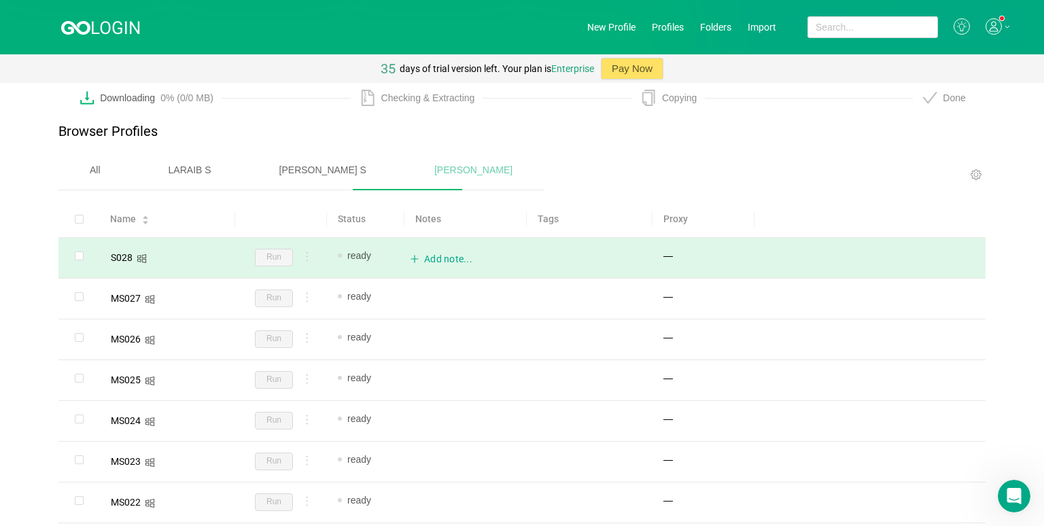
click at [431, 257] on div "Add note..." at bounding box center [465, 259] width 111 height 26
click at [552, 173] on section "All [PERSON_NAME] S [PERSON_NAME]" at bounding box center [521, 177] width 927 height 48
